Goal: Complete application form: Complete application form

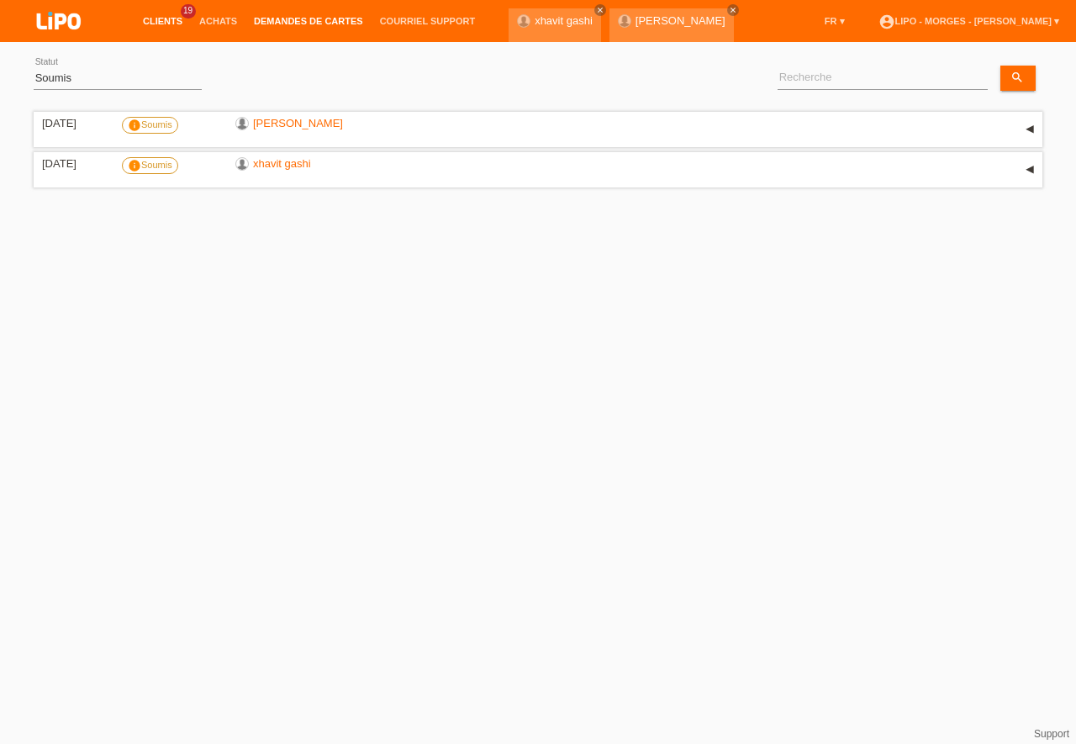
click at [158, 19] on link "Clients" at bounding box center [163, 21] width 56 height 10
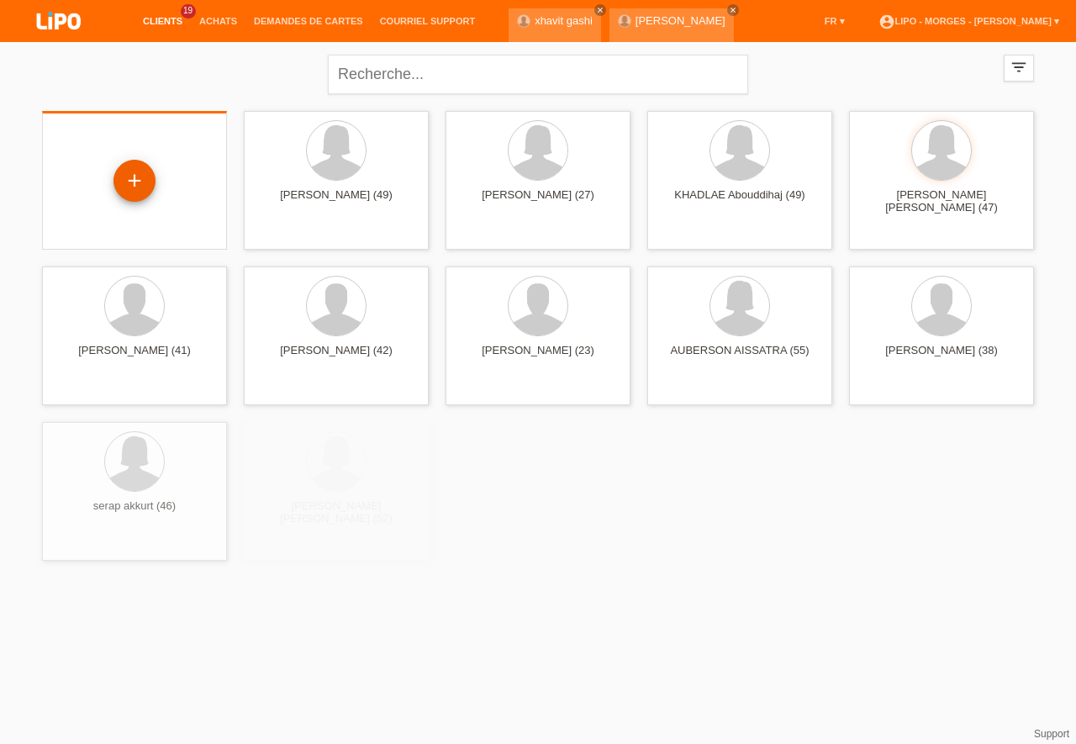
click at [131, 182] on div "+" at bounding box center [134, 181] width 42 height 42
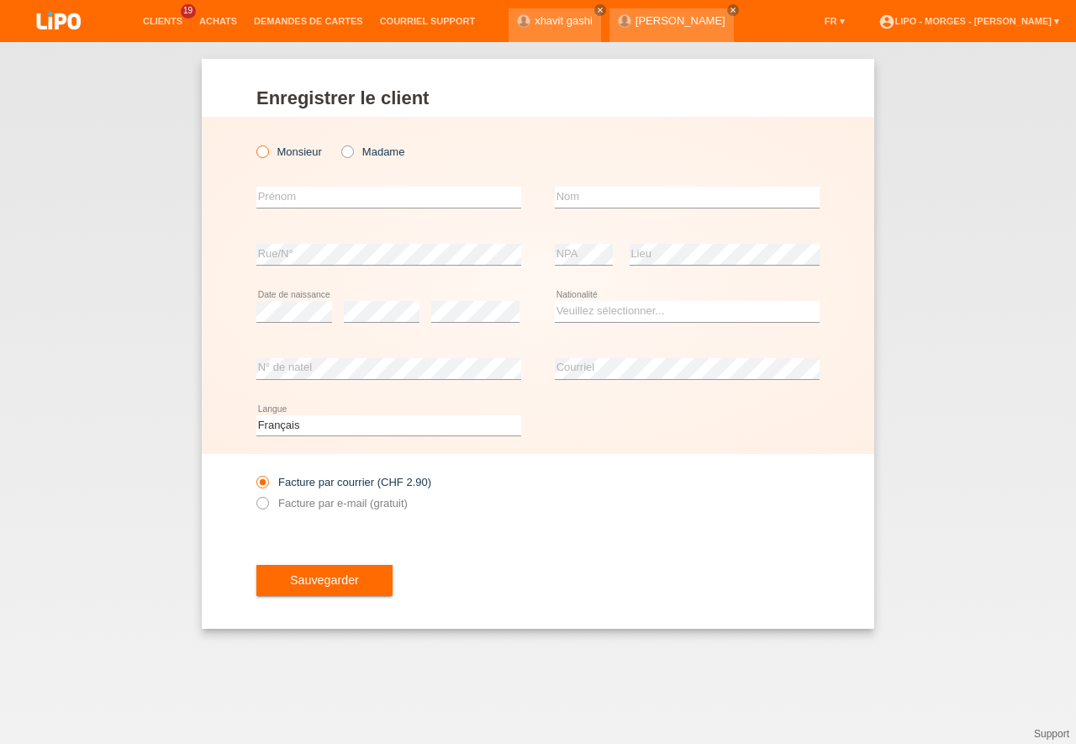
click at [254, 143] on icon at bounding box center [254, 143] width 0 height 0
click at [266, 155] on input "Monsieur" at bounding box center [261, 150] width 11 height 11
radio input "true"
click at [273, 192] on input "text" at bounding box center [388, 197] width 265 height 21
type input "adelino"
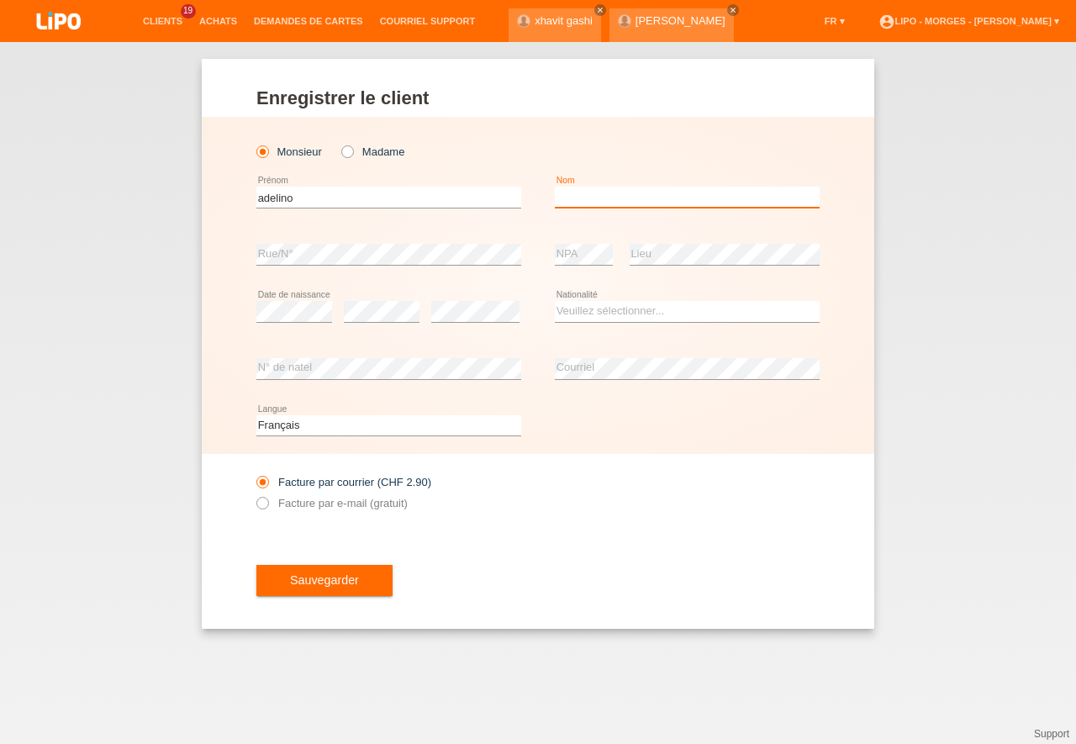
click at [581, 199] on input "text" at bounding box center [687, 197] width 265 height 21
type input "[PERSON_NAME] [PERSON_NAME]"
click at [555, 301] on select "Veuillez sélectionner... Suisse Allemagne Autriche Liechtenstein ------------ A…" at bounding box center [687, 311] width 265 height 20
select select "PT"
click at [0, 0] on option "Portugal" at bounding box center [0, 0] width 0 height 0
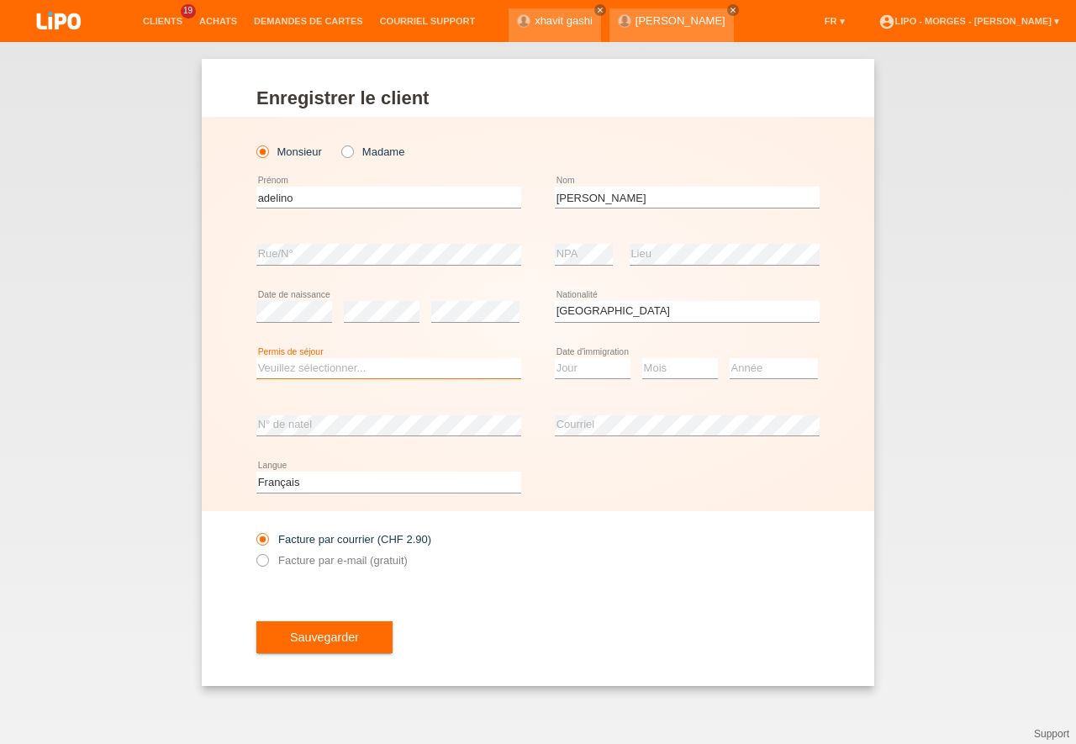
click at [256, 358] on select "Veuillez sélectionner... C B B - Statut de réfugié Autre" at bounding box center [388, 368] width 265 height 20
select select "C"
click at [0, 0] on option "C" at bounding box center [0, 0] width 0 height 0
click at [555, 358] on select "Jour 01 02 03 04 05 06 07 08 09 10 11" at bounding box center [593, 368] width 76 height 20
select select "19"
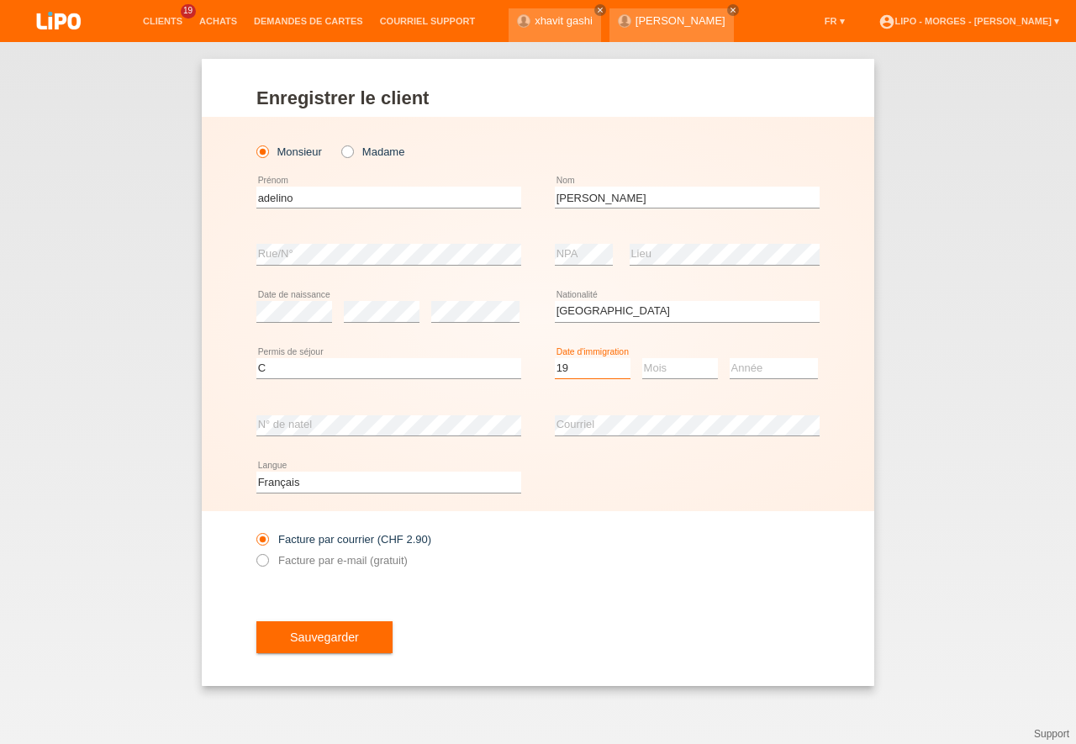
click at [0, 0] on option "19" at bounding box center [0, 0] width 0 height 0
click at [642, 358] on select "Mois 01 02 03 04 05 06 07 08 09 10 11" at bounding box center [680, 368] width 76 height 20
select select "09"
click at [0, 0] on option "09" at bounding box center [0, 0] width 0 height 0
click at [730, 358] on select "Année 2025 2024 2023 2022 2021 2020 2019 2018 2017 2016 2015 2014 2013 2012 201…" at bounding box center [774, 368] width 88 height 20
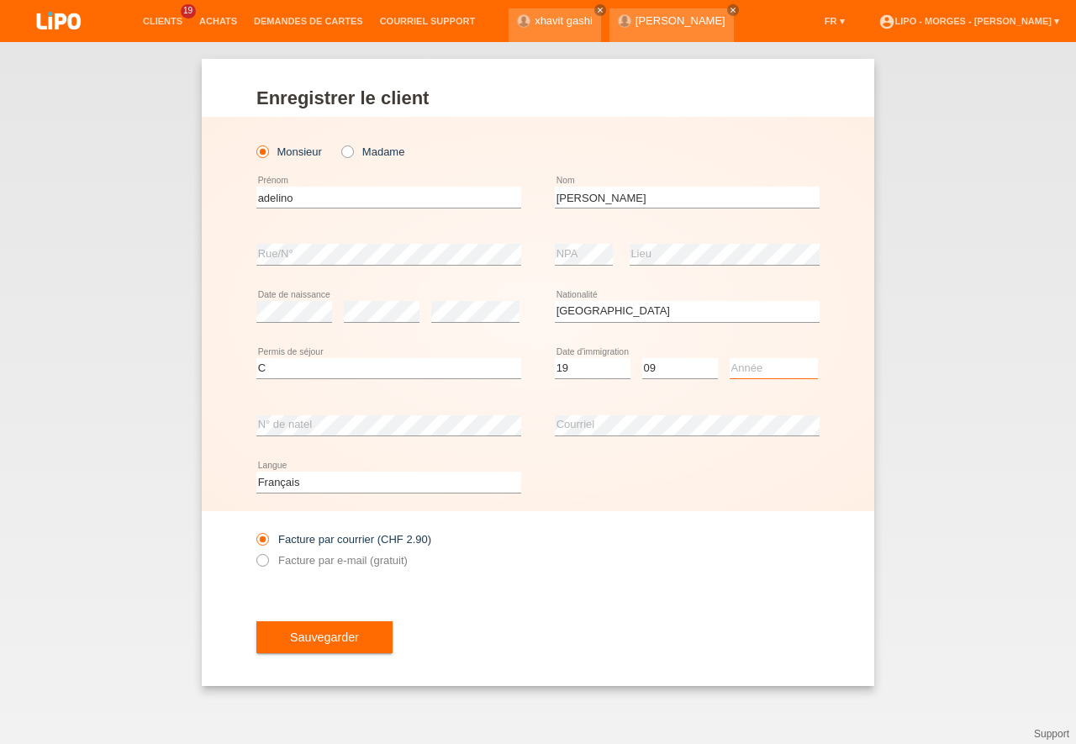
select select "2017"
click at [0, 0] on option "2017" at bounding box center [0, 0] width 0 height 0
click at [256, 472] on select "Deutsch Français Italiano English" at bounding box center [388, 482] width 265 height 20
click at [321, 477] on select "Deutsch Français Italiano English" at bounding box center [388, 482] width 265 height 20
click at [254, 551] on icon at bounding box center [254, 551] width 0 height 0
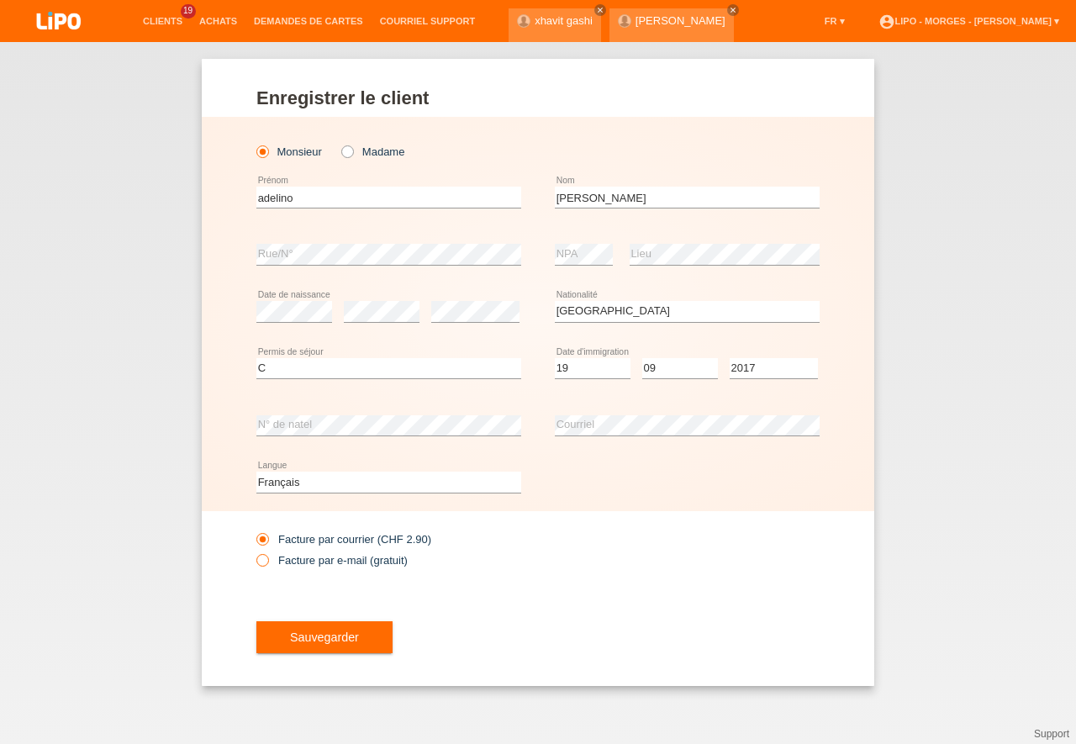
click at [267, 562] on input "Facture par e-mail (gratuit)" at bounding box center [261, 564] width 11 height 21
radio input "true"
click at [329, 641] on span "Sauvegarder" at bounding box center [324, 636] width 69 height 13
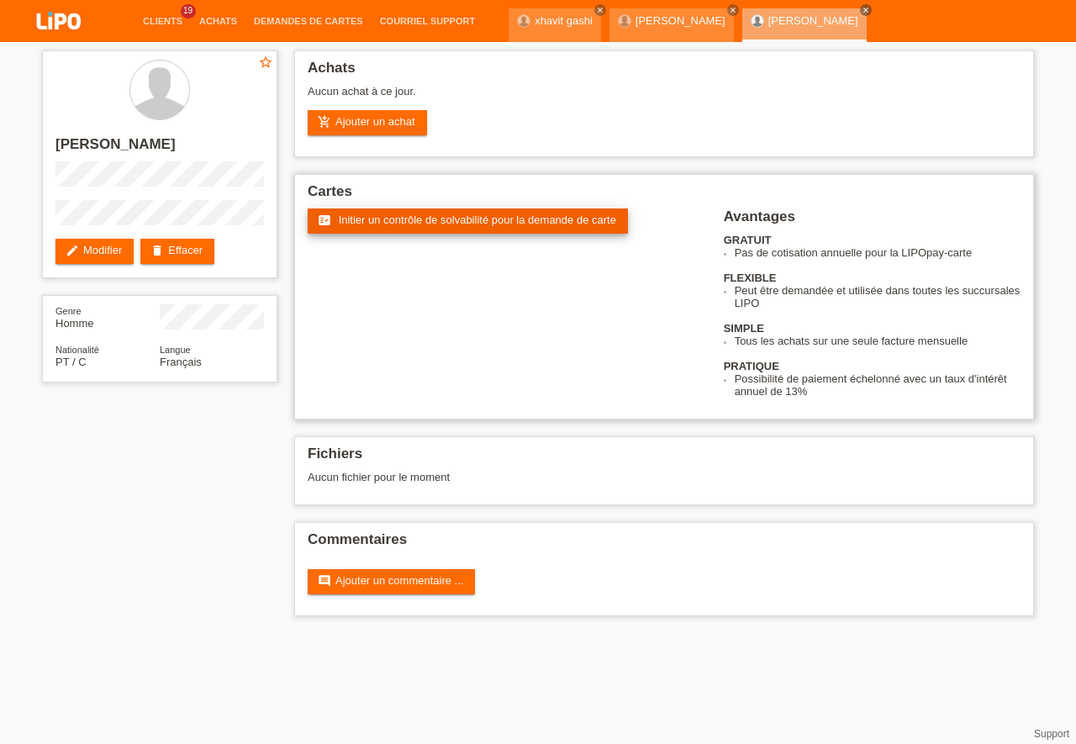
click at [393, 219] on span "Initier un contrôle de solvabilité pour la demande de carte" at bounding box center [477, 220] width 277 height 13
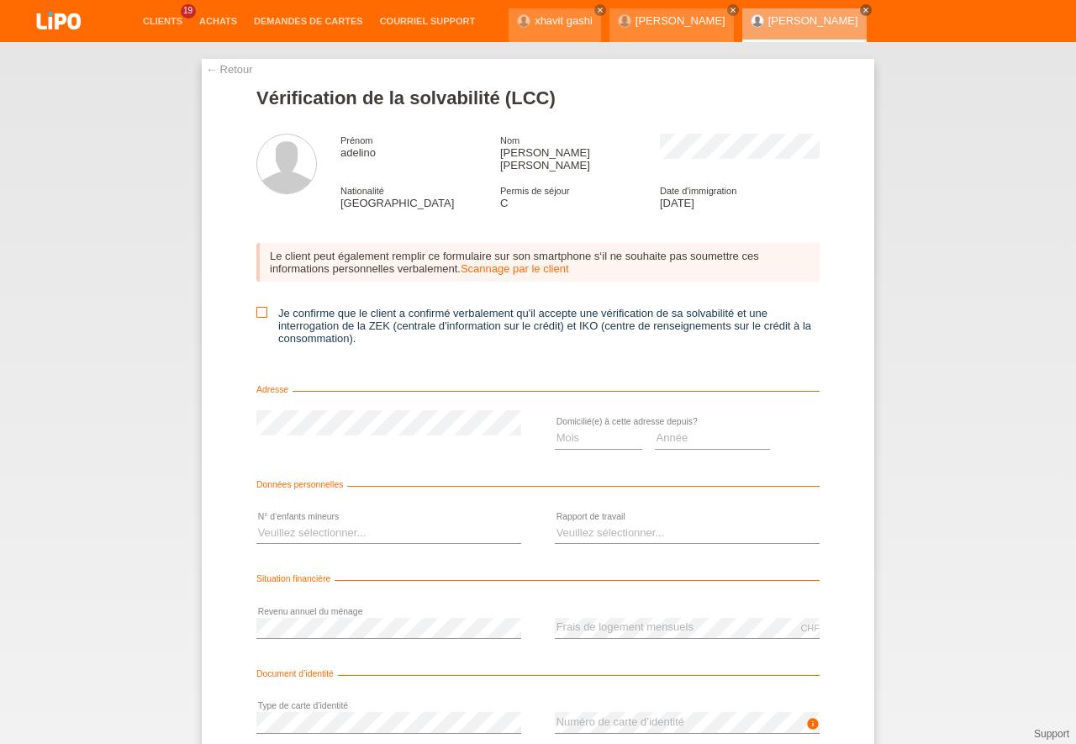
click at [256, 307] on icon at bounding box center [261, 312] width 11 height 11
click at [256, 307] on input "Je confirme que le client a confirmé verbalement qu'il accepte une vérification…" at bounding box center [261, 312] width 11 height 11
checkbox input "true"
click at [555, 428] on select "Mois 01 02 03 04 05 06 07 08 09 10" at bounding box center [598, 438] width 87 height 20
select select "06"
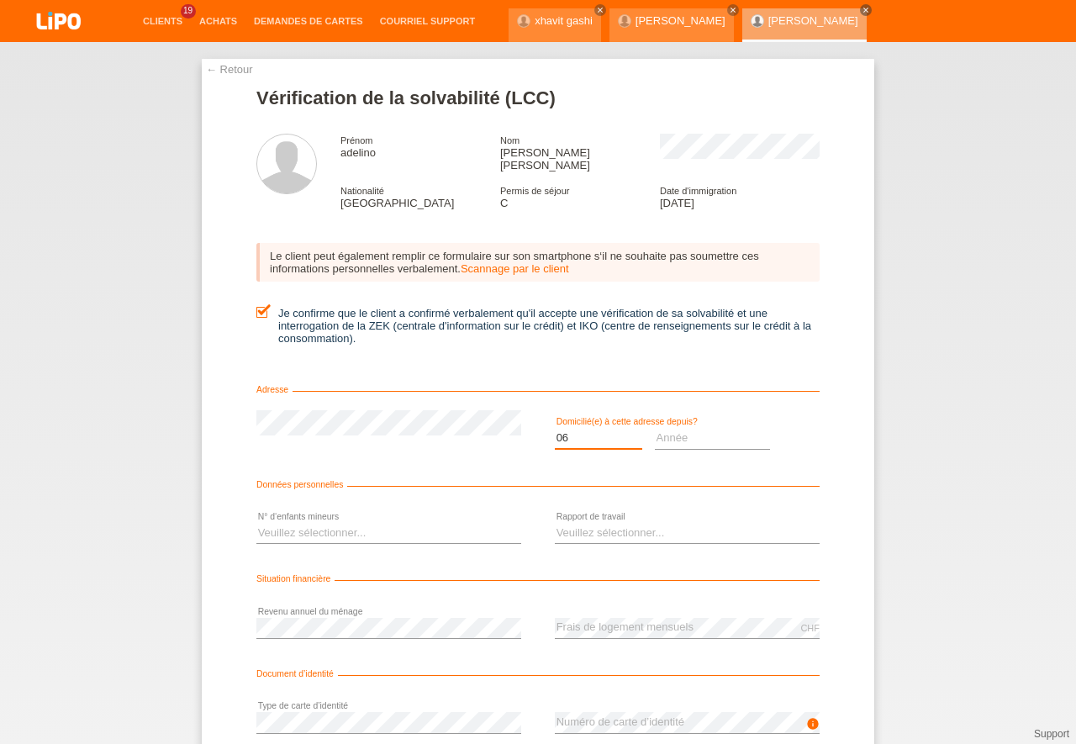
click at [0, 0] on option "06" at bounding box center [0, 0] width 0 height 0
click at [655, 428] on select "Année 2025 2024 2023 2022 2021 2020 2019 2018 2017 2016 2015 2014 2013 2012 201…" at bounding box center [713, 438] width 116 height 20
select select "2015"
click at [0, 0] on option "2015" at bounding box center [0, 0] width 0 height 0
click at [256, 523] on select "Veuillez sélectionner... 0 1 2 3 4 5 6 7 8 9" at bounding box center [388, 533] width 265 height 20
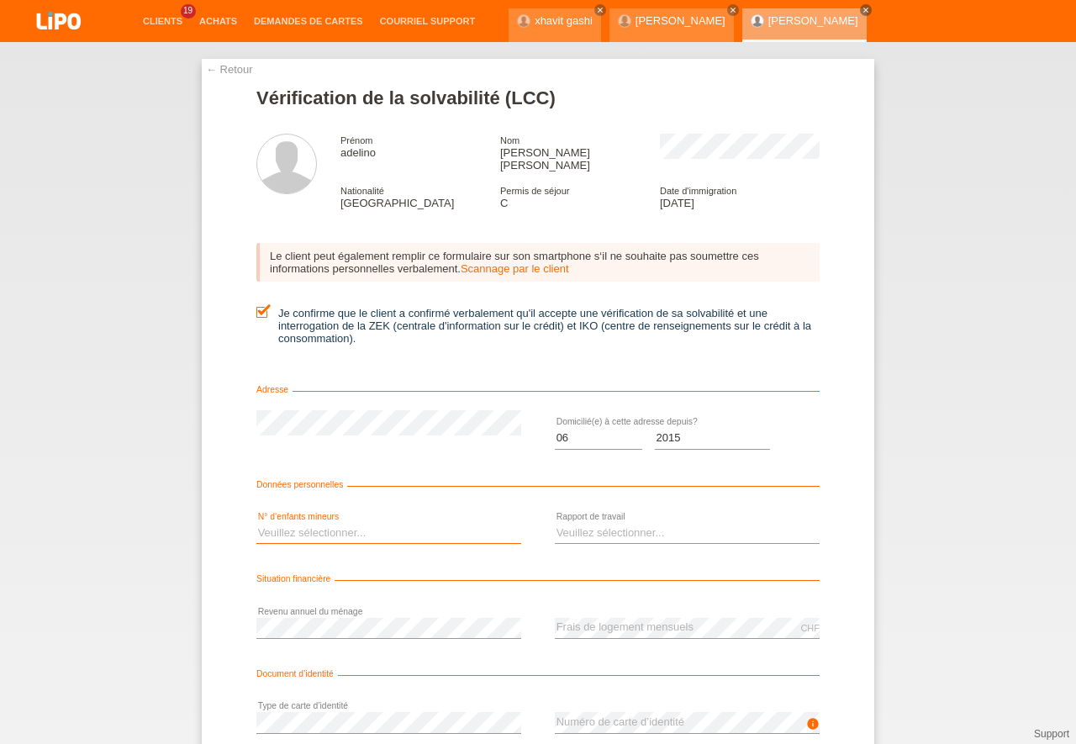
select select "0"
click at [0, 0] on option "0" at bounding box center [0, 0] width 0 height 0
click at [655, 428] on select "Année 2025 2024 2023 2022 2021 2020 2019 2018 2017 2016 2015 2014 2013 2012 201…" at bounding box center [713, 438] width 116 height 20
select select "2017"
click at [0, 0] on option "2017" at bounding box center [0, 0] width 0 height 0
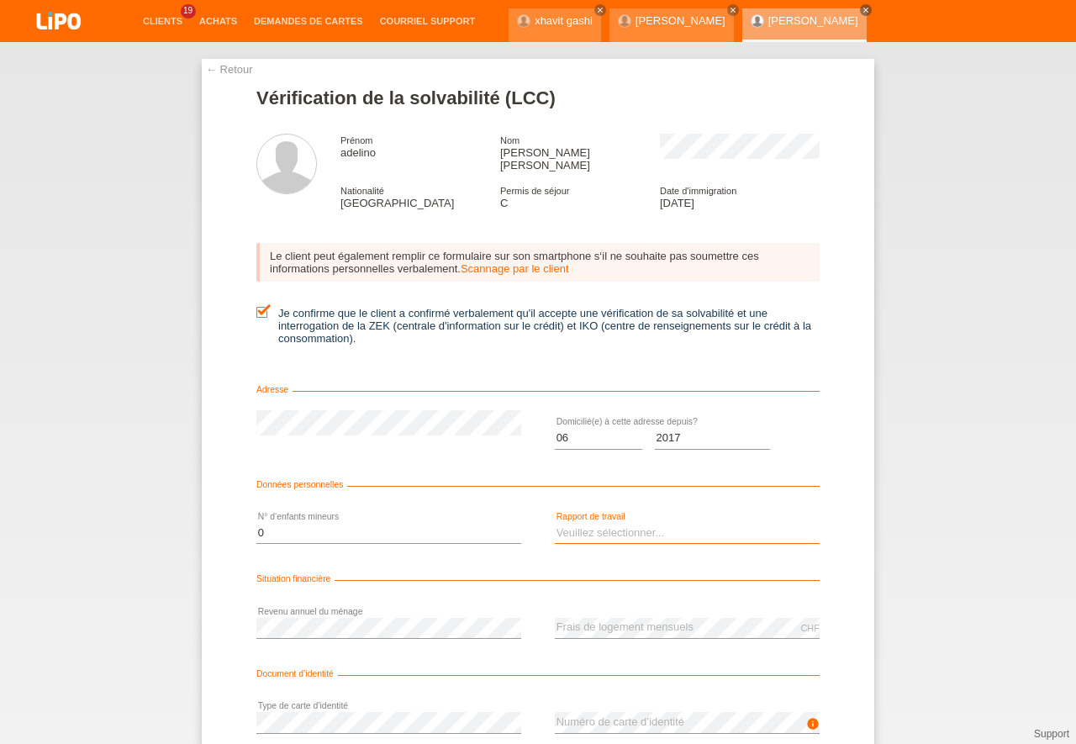
click at [555, 523] on select "Veuillez sélectionner... A durée indéterminée A durée déterminée Apprenti/étudi…" at bounding box center [687, 533] width 265 height 20
select select "UNLIMITED"
click at [0, 0] on option "A durée indéterminée" at bounding box center [0, 0] width 0 height 0
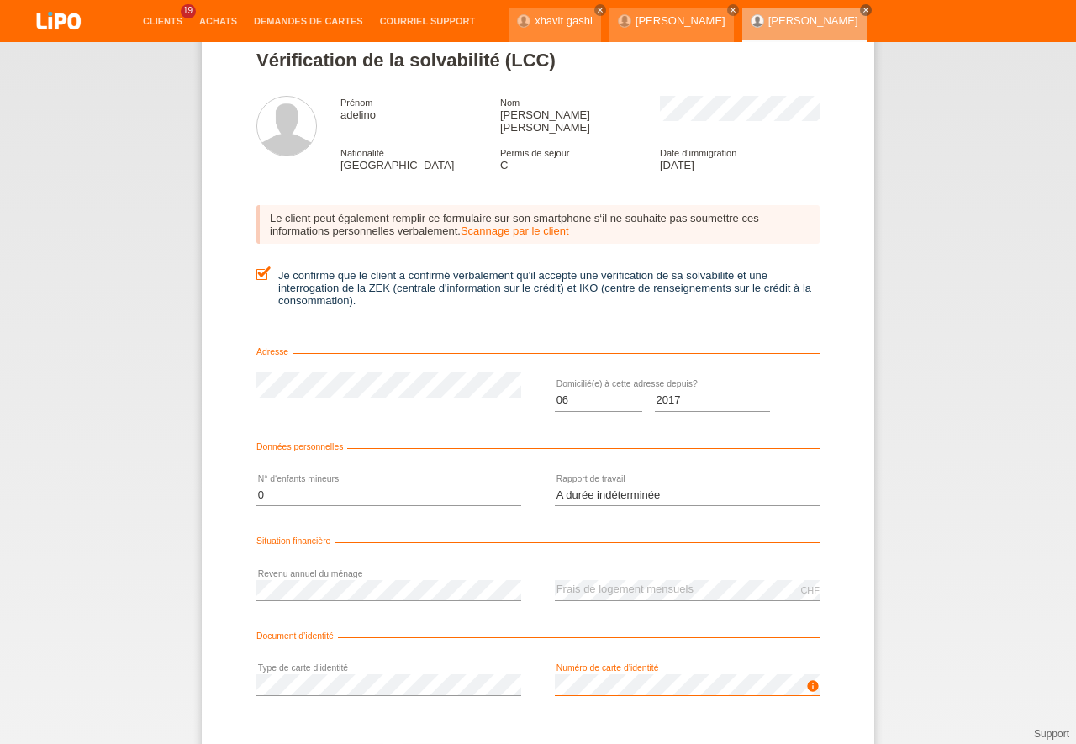
scroll to position [76, 0]
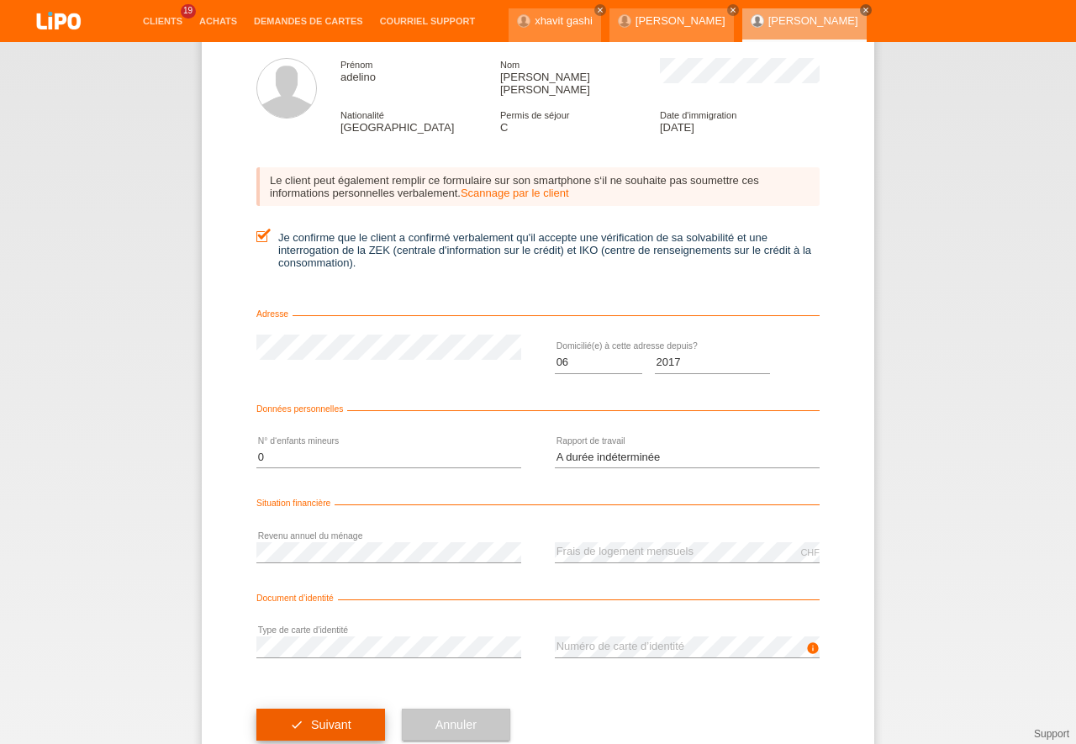
click at [331, 718] on span "Suivant" at bounding box center [331, 724] width 40 height 13
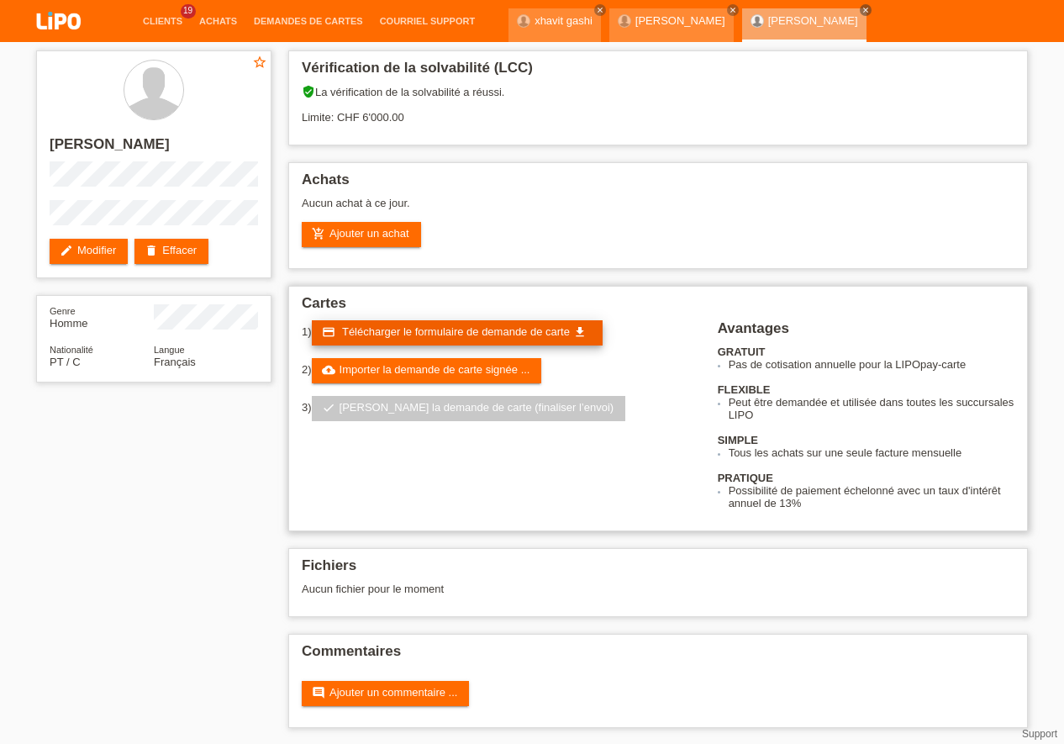
click at [414, 337] on span "Télécharger le formulaire de demande de carte" at bounding box center [456, 331] width 228 height 13
click at [479, 330] on span "Télécharger le formulaire de demande de carte" at bounding box center [456, 331] width 228 height 13
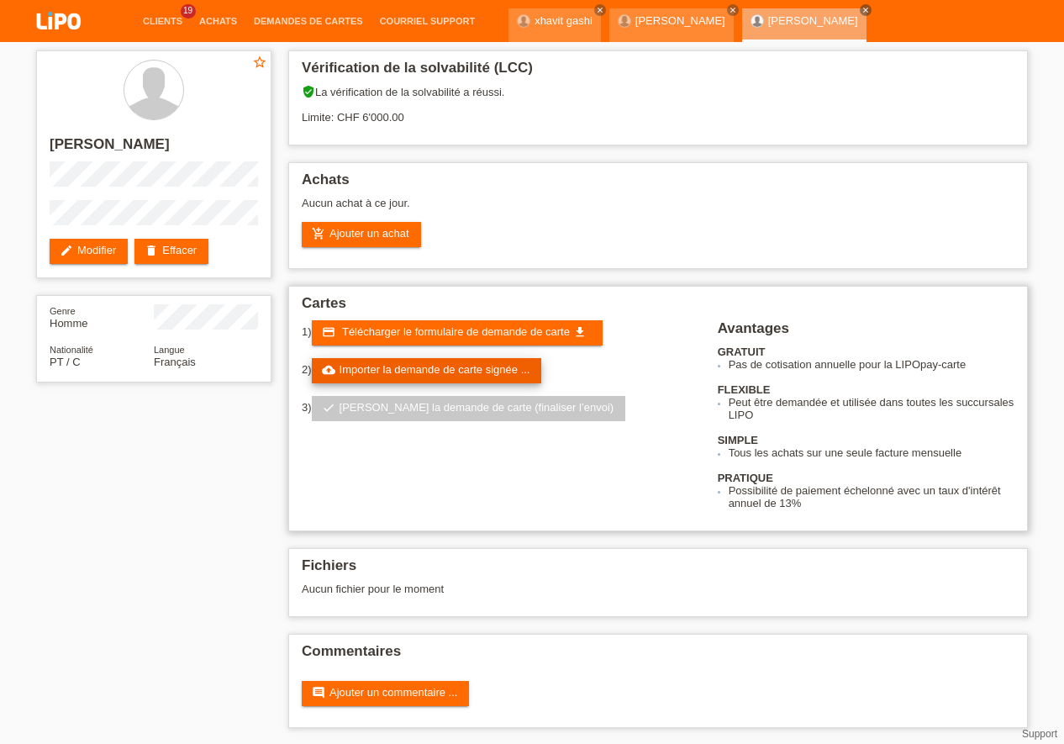
click at [454, 370] on link "cloud_upload Importer la demande de carte signée ..." at bounding box center [427, 370] width 230 height 25
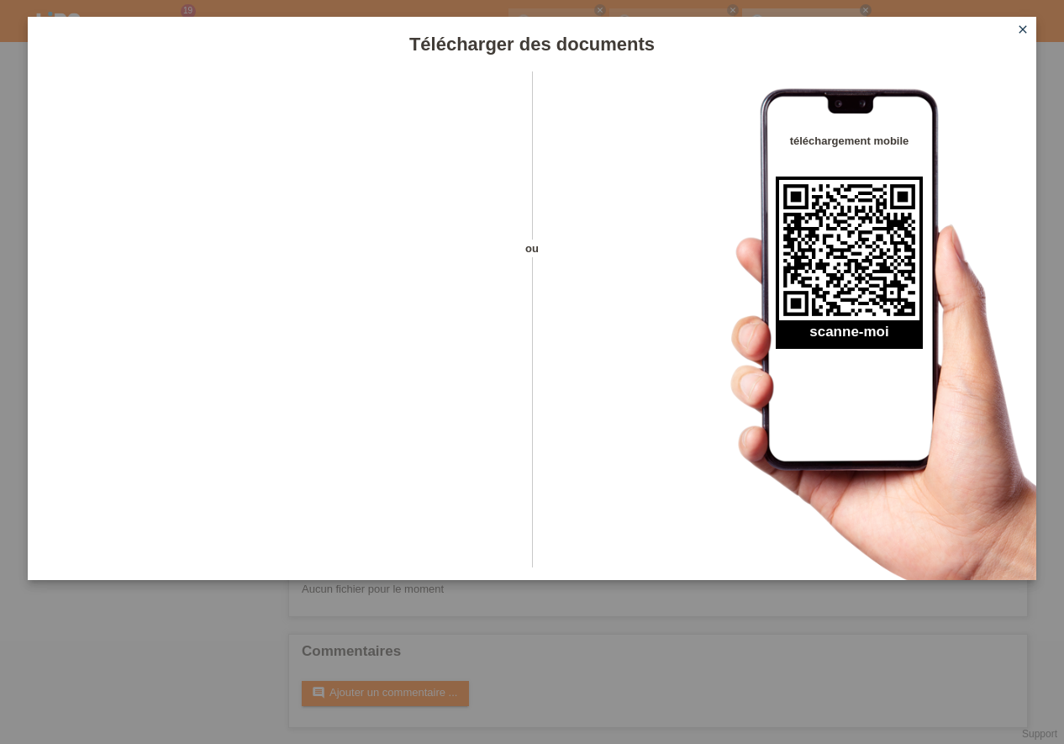
click at [1027, 28] on icon "close" at bounding box center [1022, 29] width 13 height 13
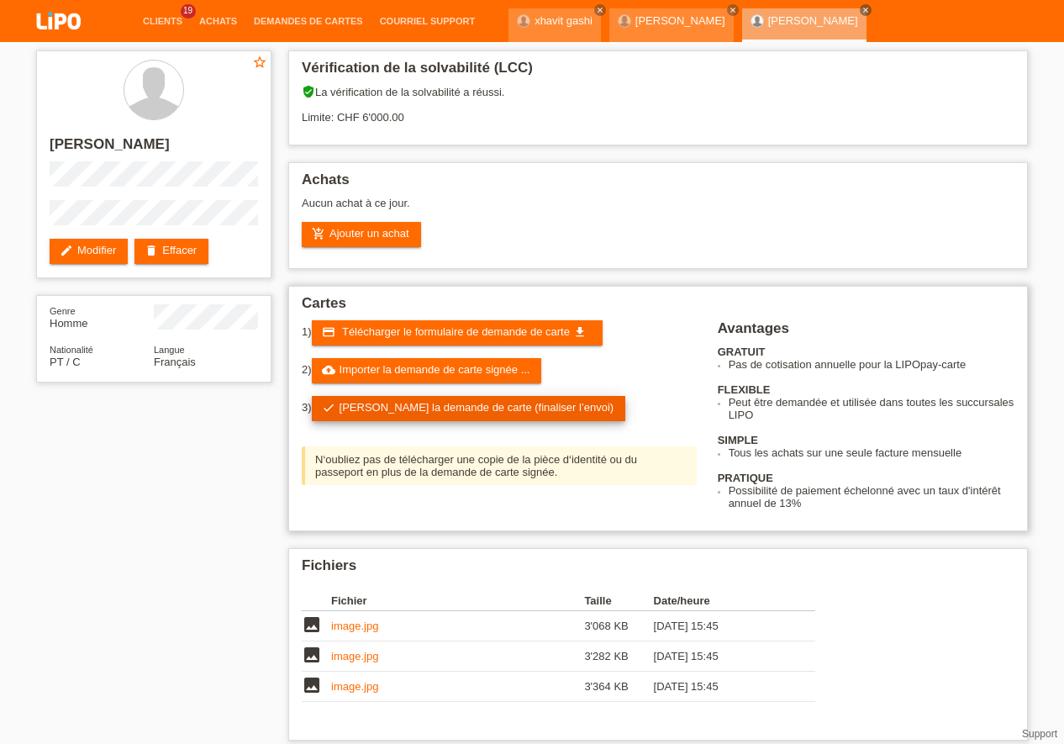
click at [469, 409] on link "check Soumettre la demande de carte (finaliser l’envoi)" at bounding box center [469, 408] width 314 height 25
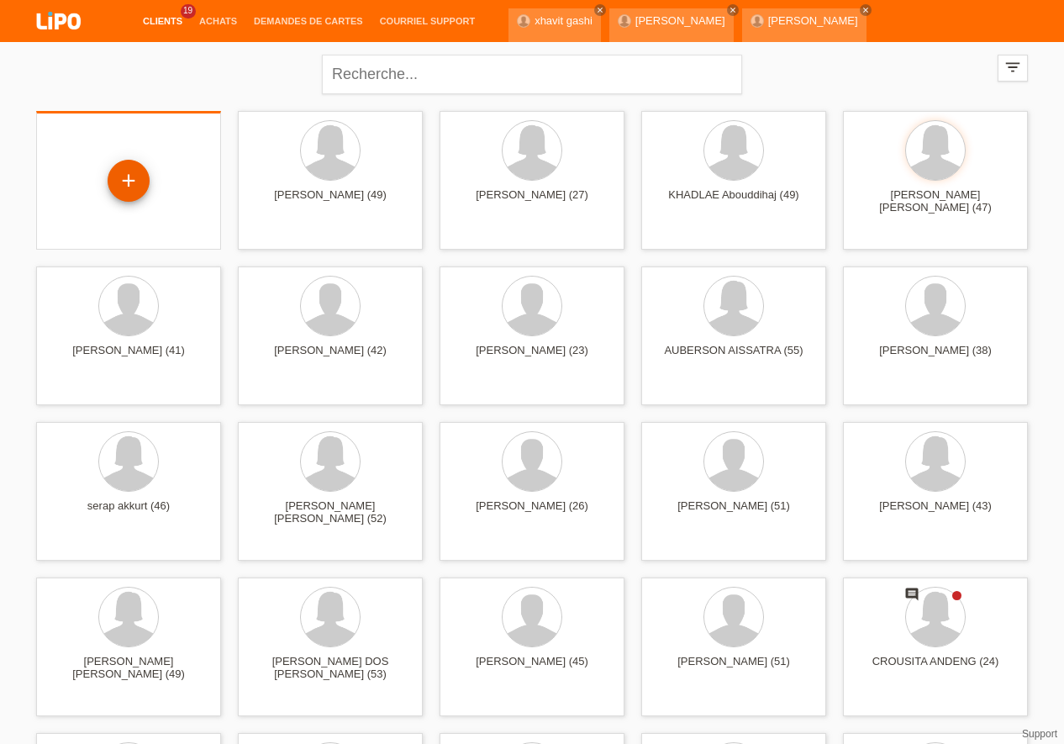
click at [125, 171] on div "+" at bounding box center [129, 181] width 42 height 42
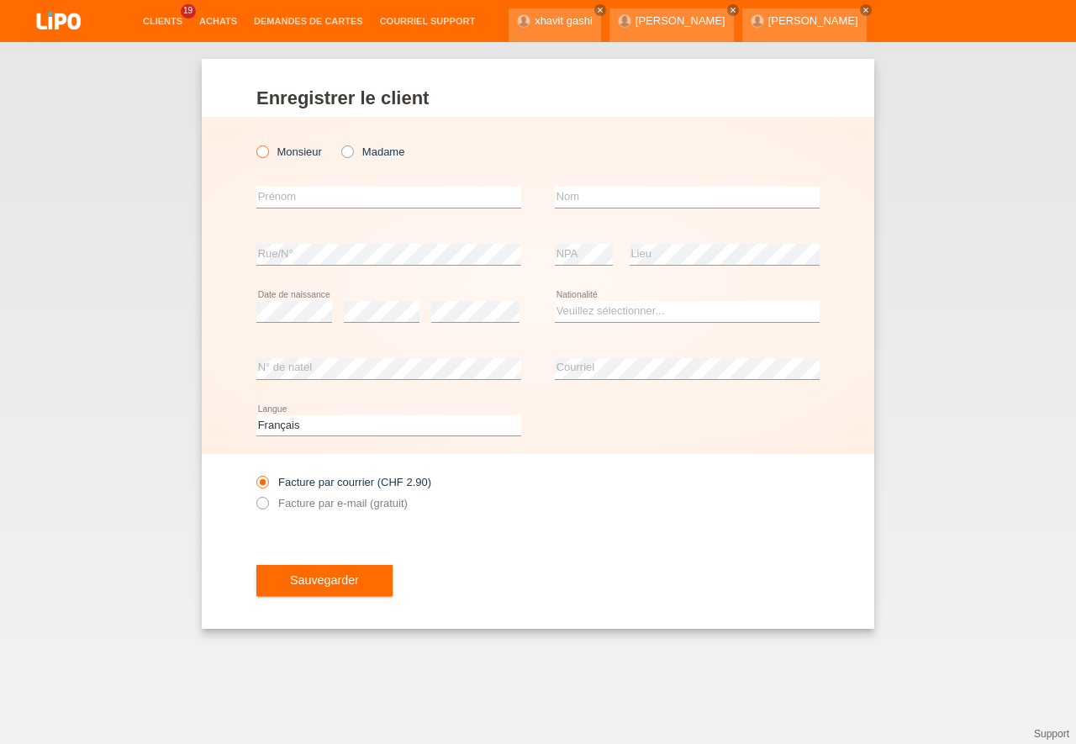
click at [254, 143] on icon at bounding box center [254, 143] width 0 height 0
click at [264, 147] on input "Monsieur" at bounding box center [261, 150] width 11 height 11
radio input "true"
click at [302, 203] on input "text" at bounding box center [388, 197] width 265 height 21
type input "VICTOR"
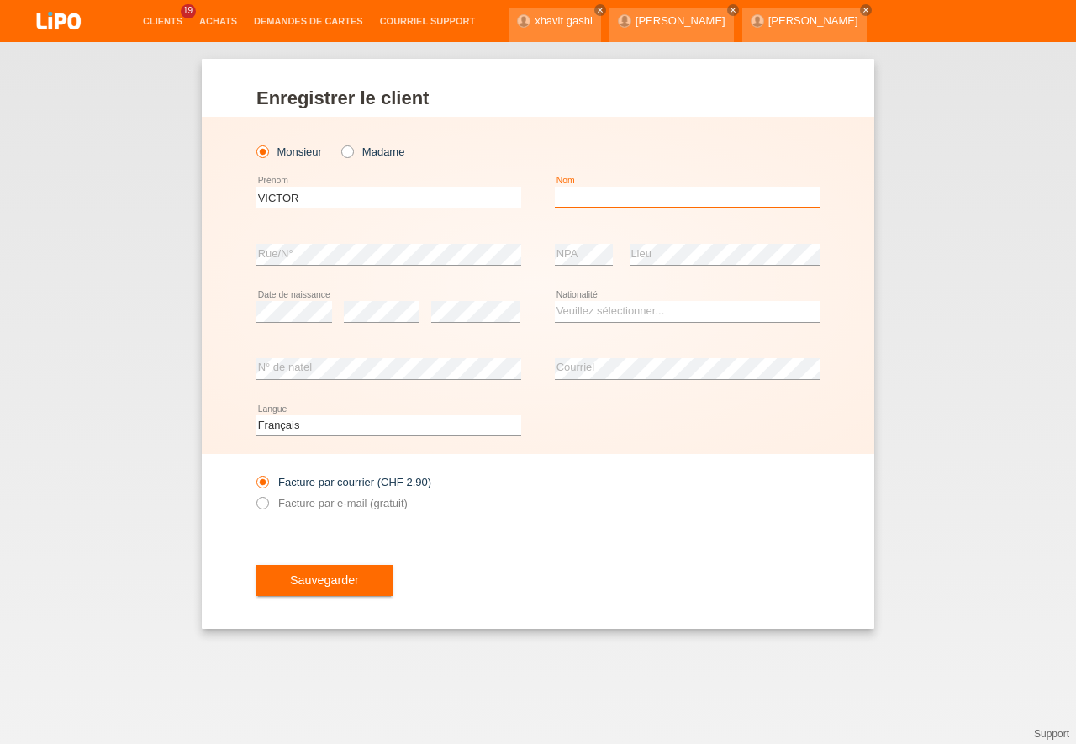
click at [588, 197] on input "text" at bounding box center [687, 197] width 265 height 21
type input "EGWUATU"
click at [555, 301] on select "Veuillez sélectionner... Suisse Allemagne Autriche Liechtenstein ------------ A…" at bounding box center [687, 311] width 265 height 20
select select "NE"
click at [0, 0] on option "Niger" at bounding box center [0, 0] width 0 height 0
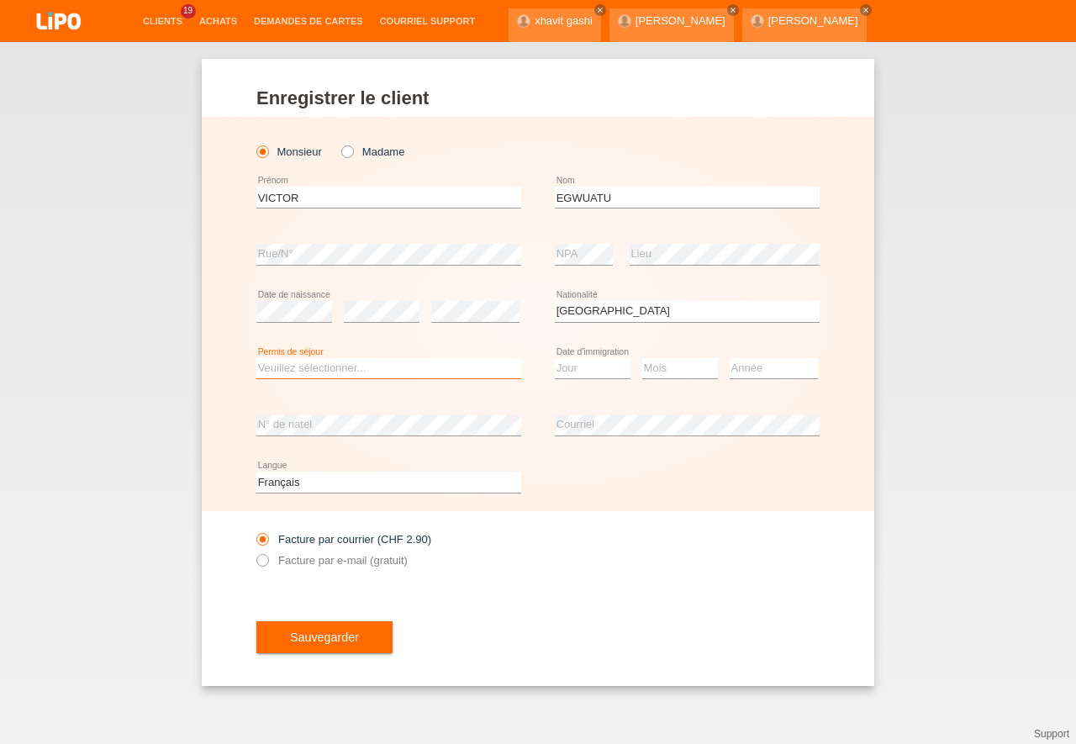
click at [256, 358] on select "Veuillez sélectionner... C B B - Statut de réfugié Autre" at bounding box center [388, 368] width 265 height 20
select select "C"
click at [0, 0] on option "C" at bounding box center [0, 0] width 0 height 0
click at [555, 358] on select "Jour 01 02 03 04 05 06 07 08 09 10 11" at bounding box center [593, 368] width 76 height 20
select select "20"
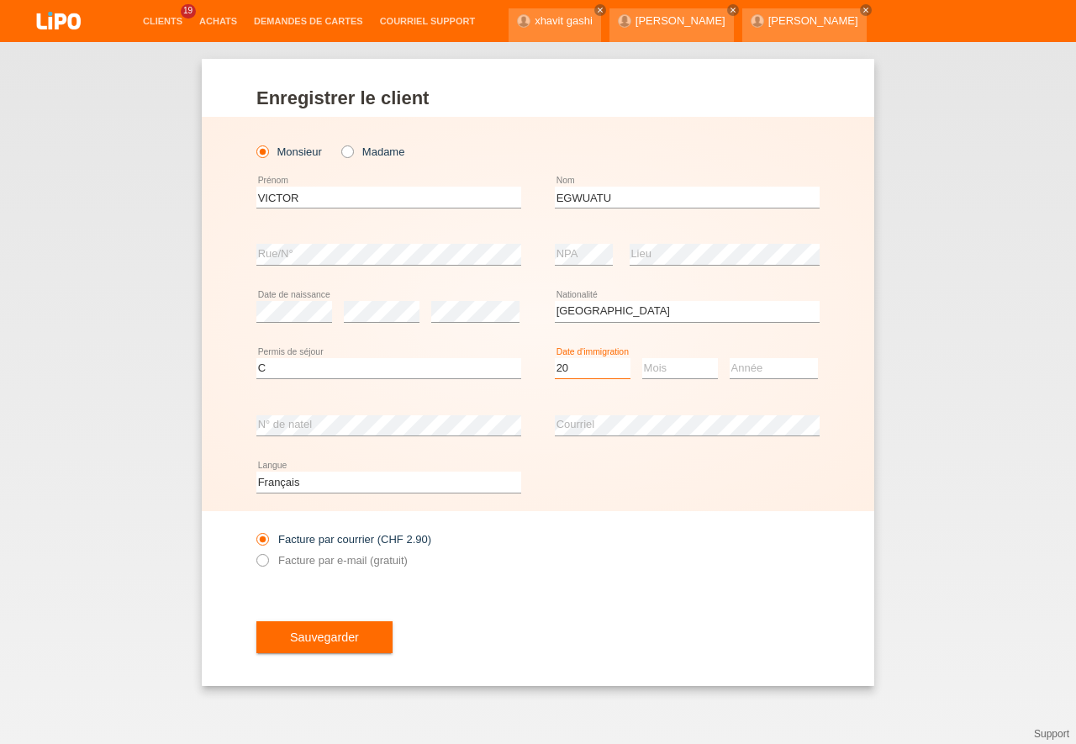
click at [0, 0] on option "20" at bounding box center [0, 0] width 0 height 0
click at [642, 358] on select "Mois 01 02 03 04 05 06 07 08 09 10 11" at bounding box center [680, 368] width 76 height 20
select select "04"
click at [0, 0] on option "04" at bounding box center [0, 0] width 0 height 0
click at [730, 358] on select "Année 2025 2024 2023 2022 2021 2020 2019 2018 2017 2016 2015 2014 2013 2012 201…" at bounding box center [774, 368] width 88 height 20
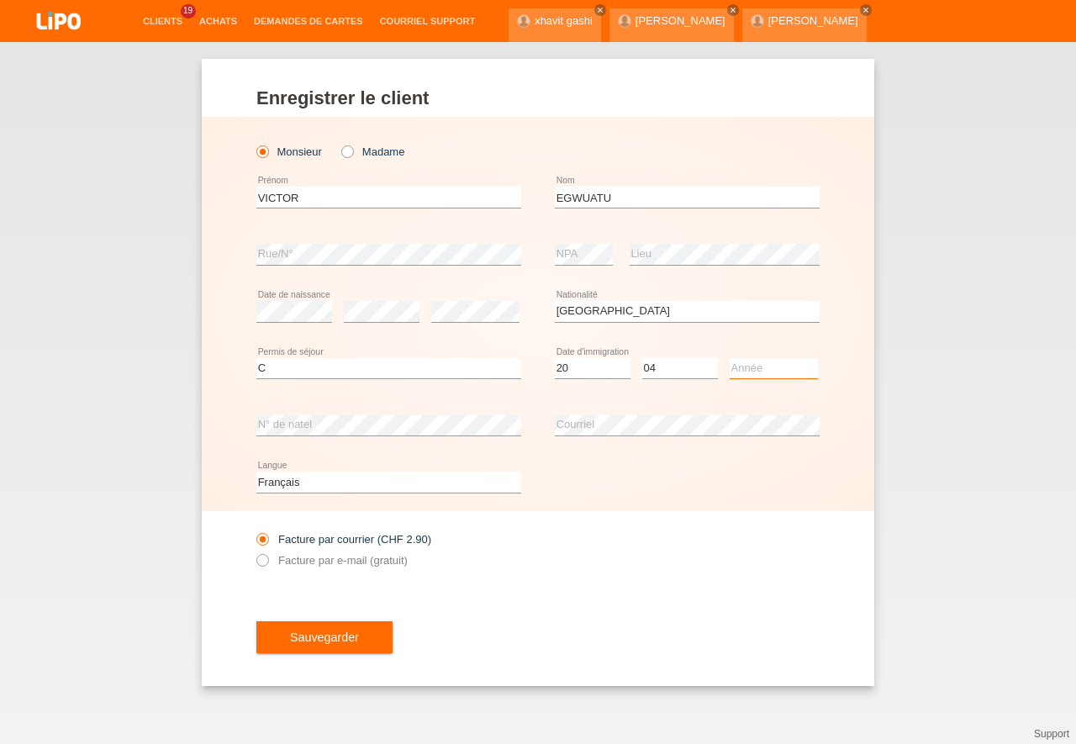
select select "2005"
click at [0, 0] on option "2005" at bounding box center [0, 0] width 0 height 0
click at [691, 537] on div "Facture par courrier (CHF 2.90) Facture par e-mail (gratuit)" at bounding box center [537, 549] width 563 height 77
click at [254, 551] on icon at bounding box center [254, 551] width 0 height 0
click at [267, 562] on input "Facture par e-mail (gratuit)" at bounding box center [261, 564] width 11 height 21
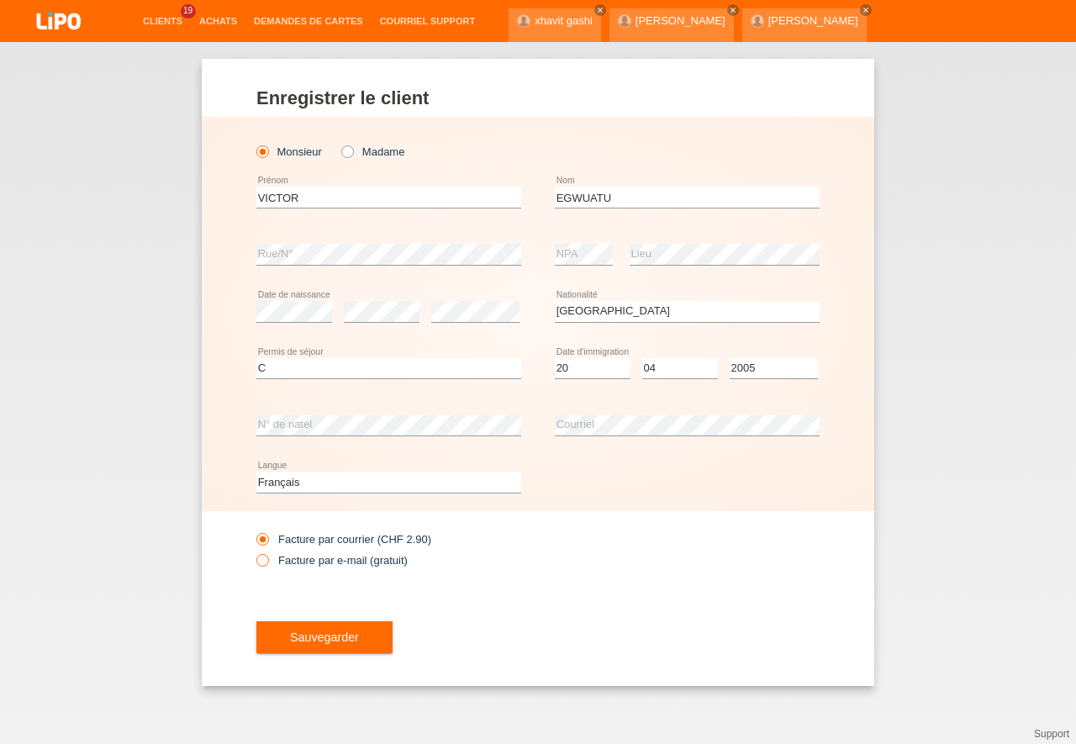
radio input "true"
click at [313, 641] on span "Sauvegarder" at bounding box center [324, 636] width 69 height 13
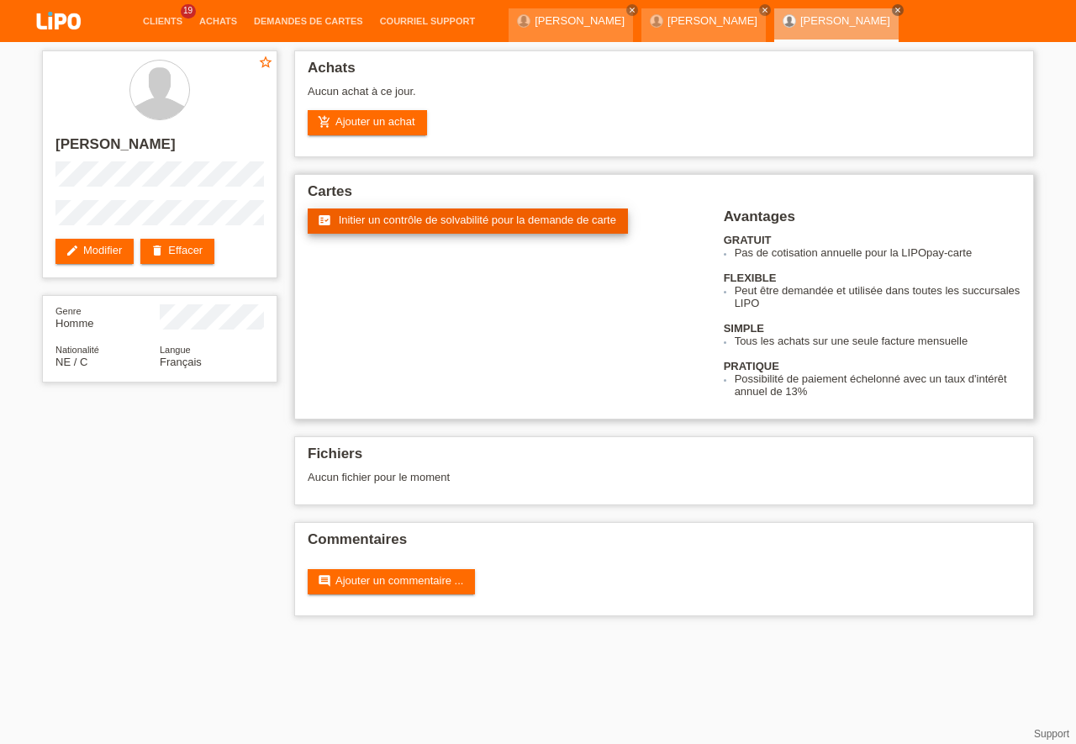
click at [456, 229] on link "fact_check Initier un contrôle de solvabilité pour la demande de carte" at bounding box center [468, 220] width 320 height 25
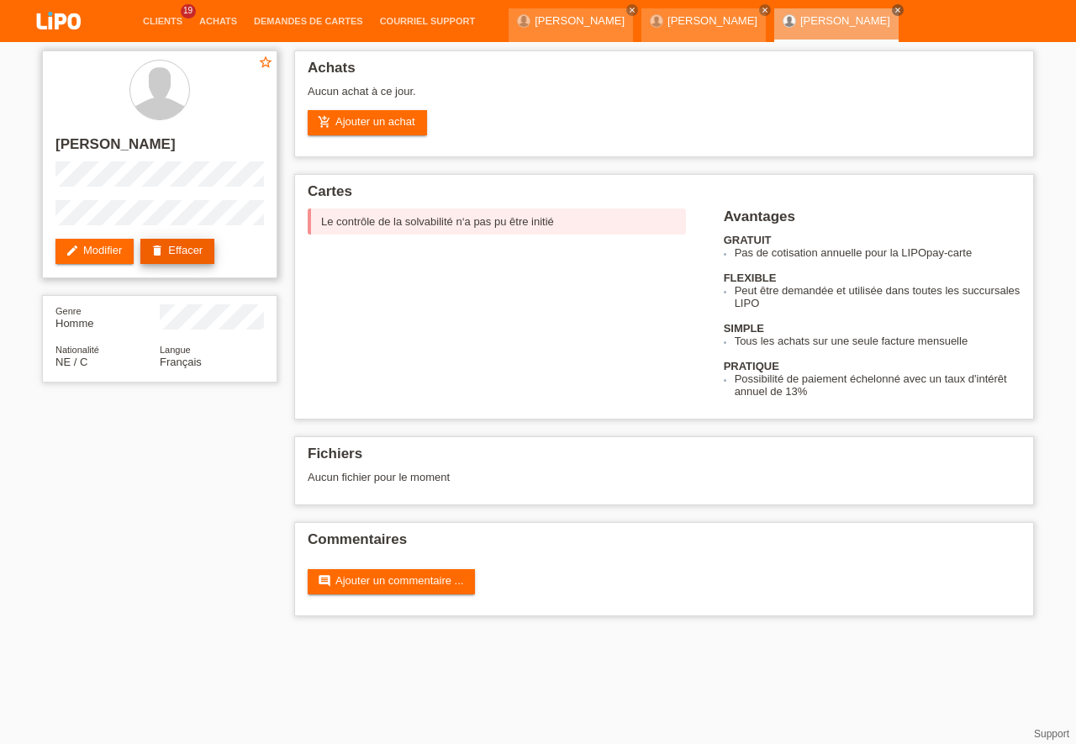
click at [178, 245] on link "delete Effacer" at bounding box center [177, 251] width 74 height 25
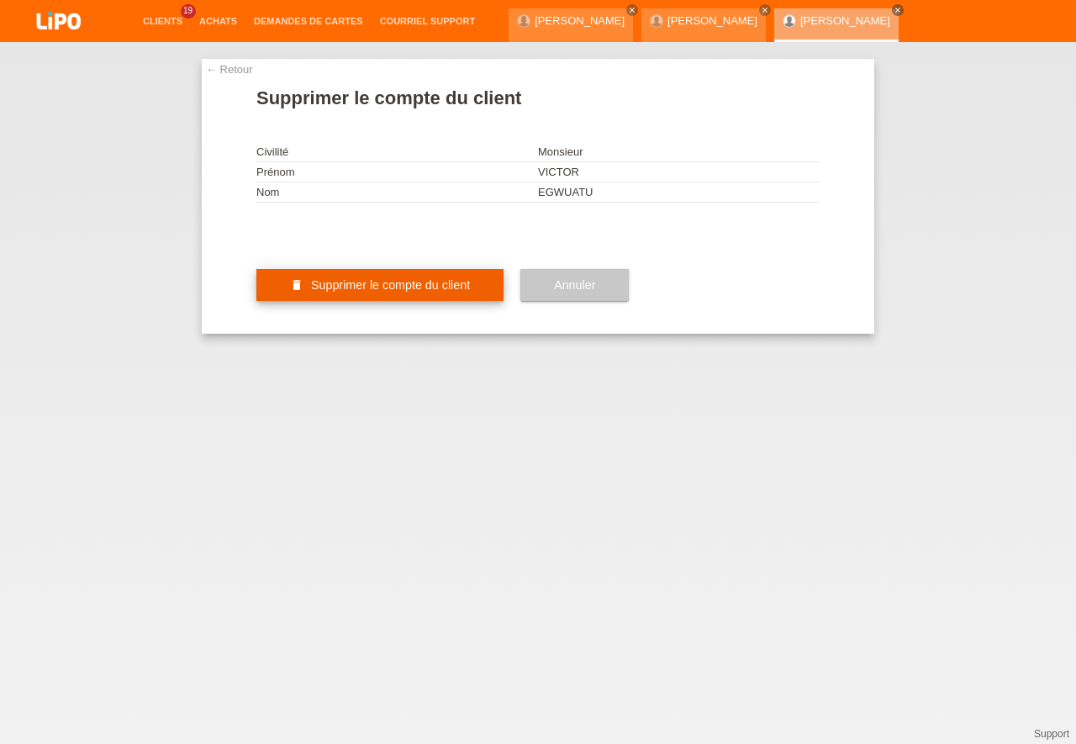
click at [396, 301] on button "delete Supprimer le compte du client" at bounding box center [379, 285] width 247 height 32
